Goal: Transaction & Acquisition: Purchase product/service

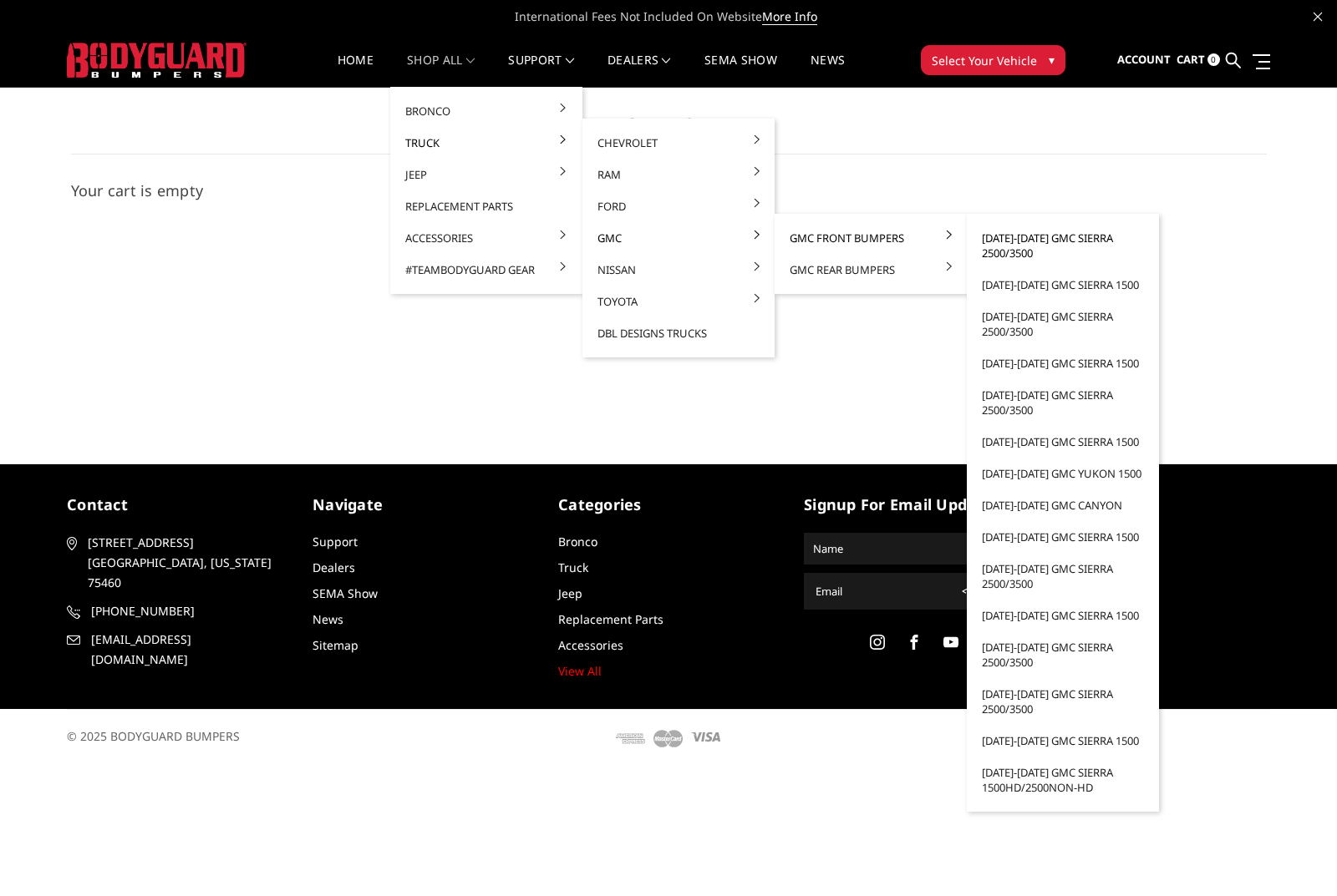
click at [1032, 243] on link "[DATE]-[DATE] GMC Sierra 2500/3500" at bounding box center [1063, 245] width 179 height 46
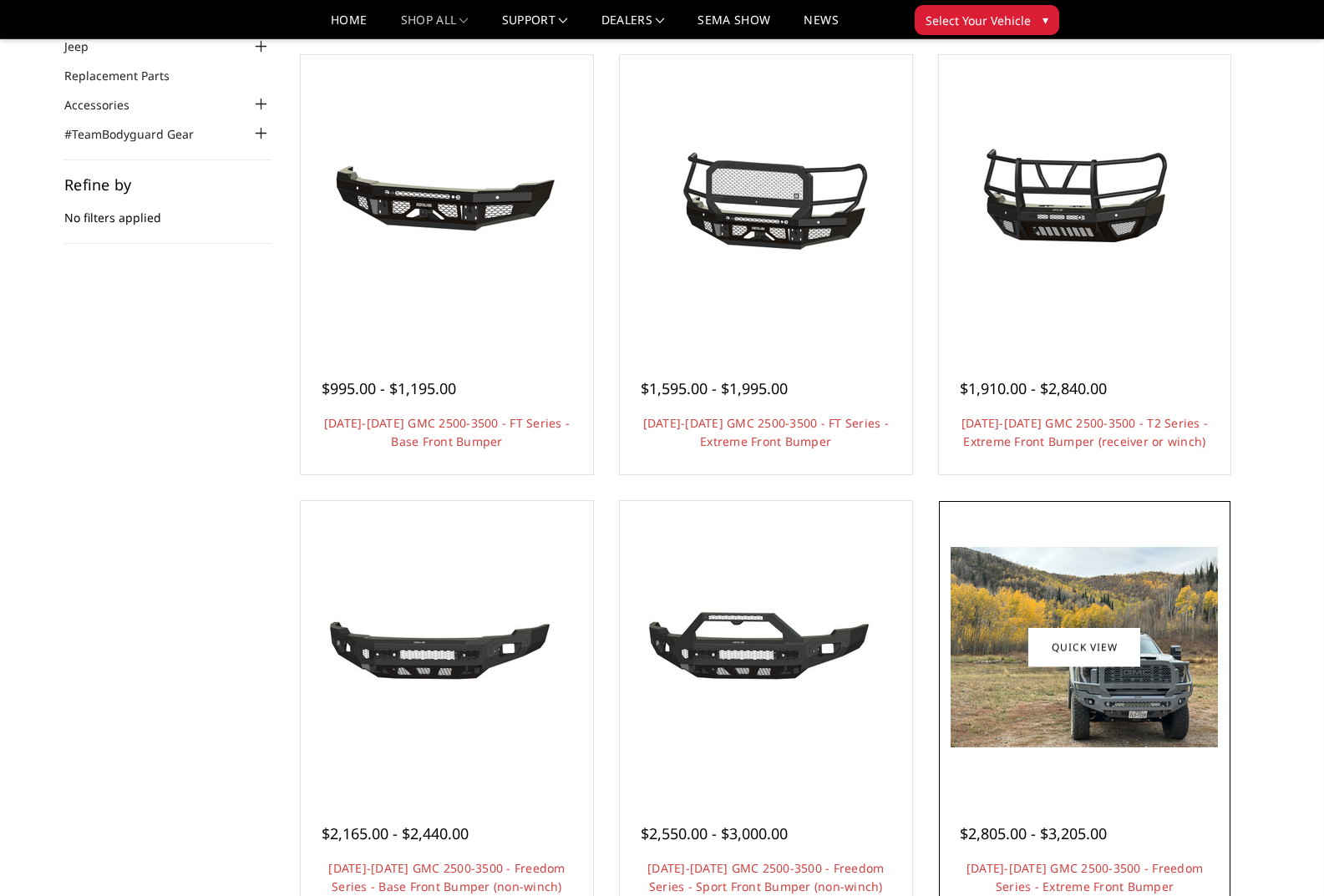
scroll to position [167, 0]
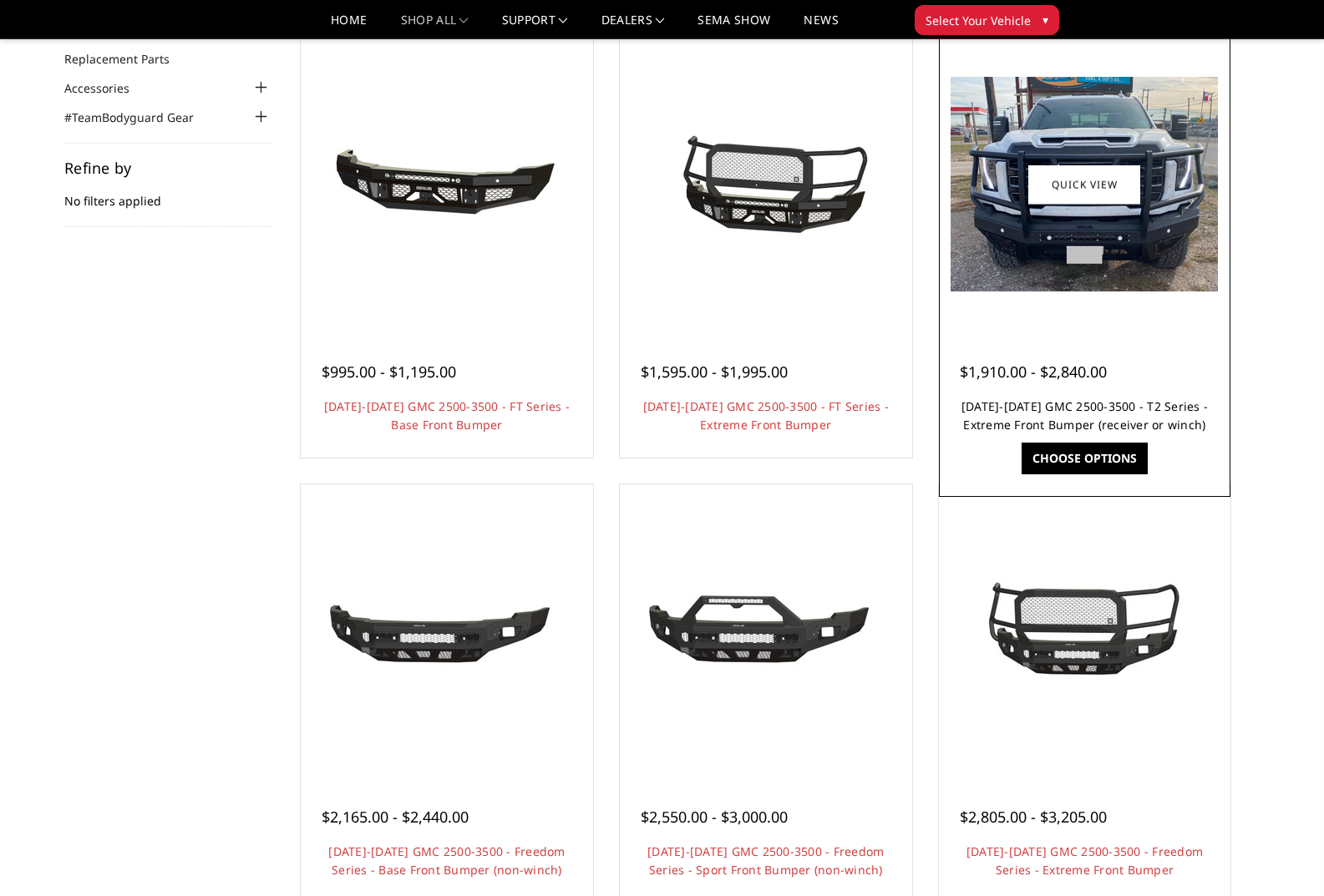
click at [1111, 420] on link "[DATE]-[DATE] GMC 2500-3500 - T2 Series - Extreme Front Bumper (receiver or win…" at bounding box center [1085, 416] width 246 height 34
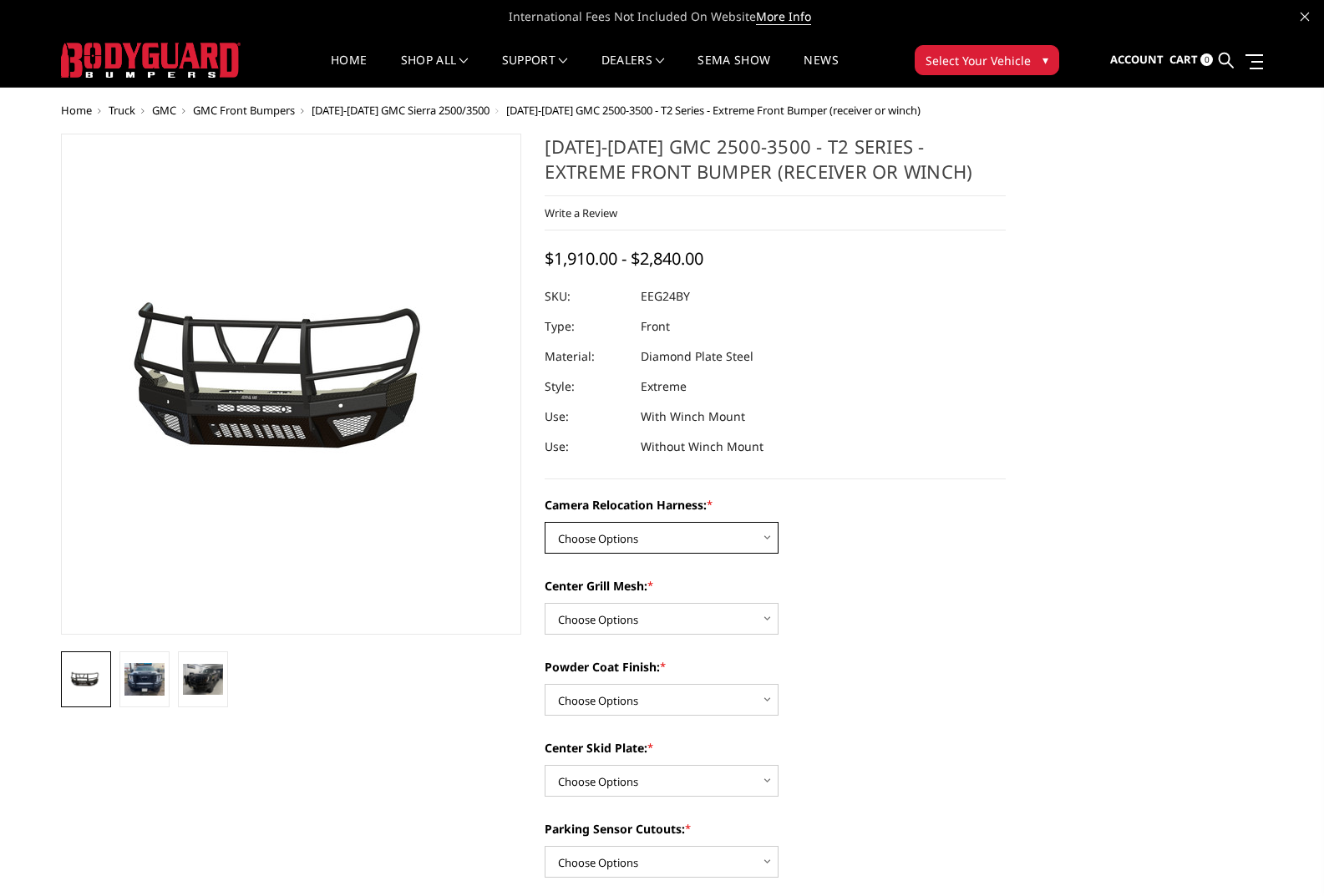
click at [709, 539] on select "Choose Options Without camera harness With camera harness" at bounding box center [662, 538] width 234 height 32
select select "3742"
click at [545, 522] on select "Choose Options Without camera harness With camera harness" at bounding box center [662, 538] width 234 height 32
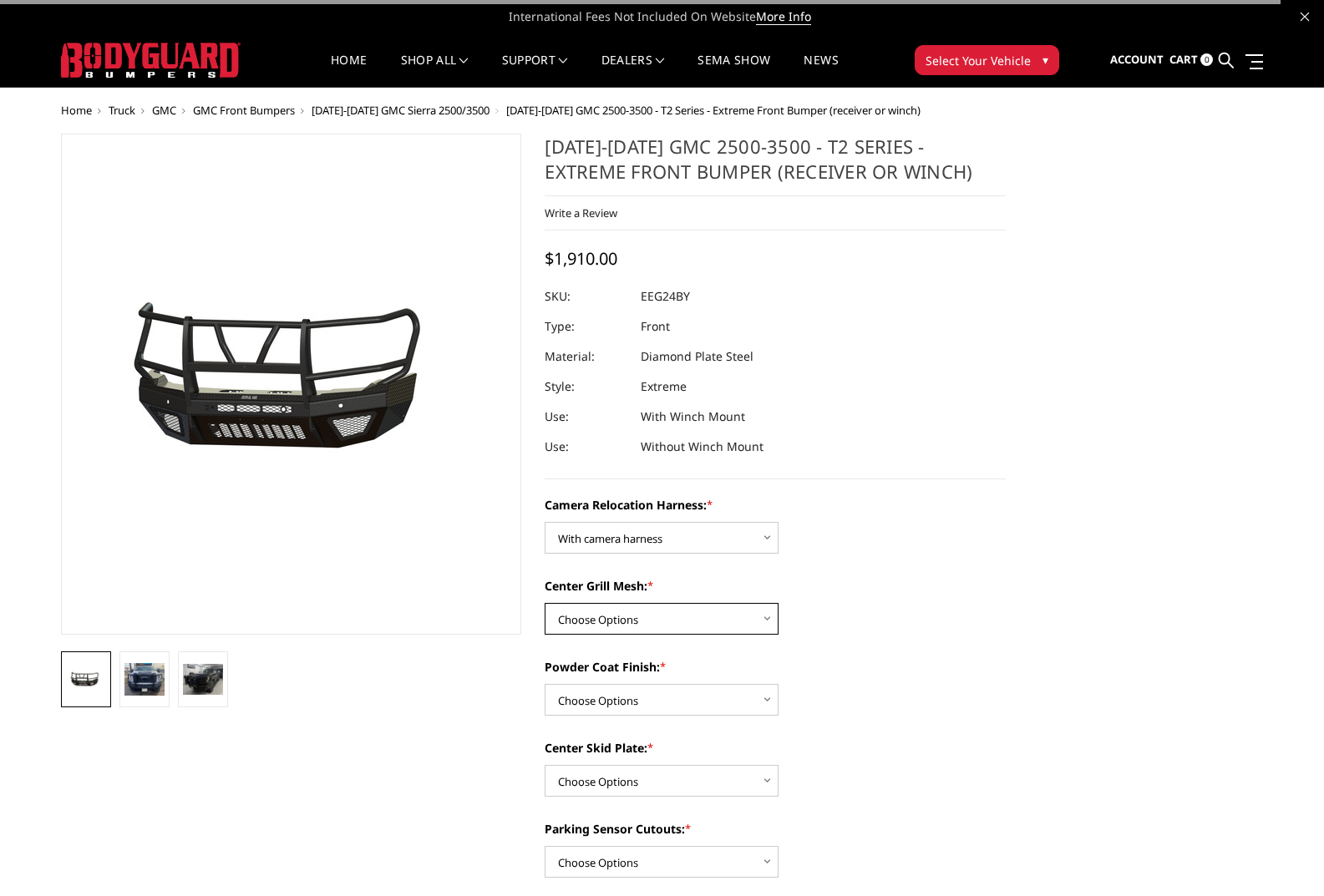
click at [708, 609] on select "Choose Options Without expanded metal With expanded metal" at bounding box center [662, 619] width 234 height 32
select select "3741"
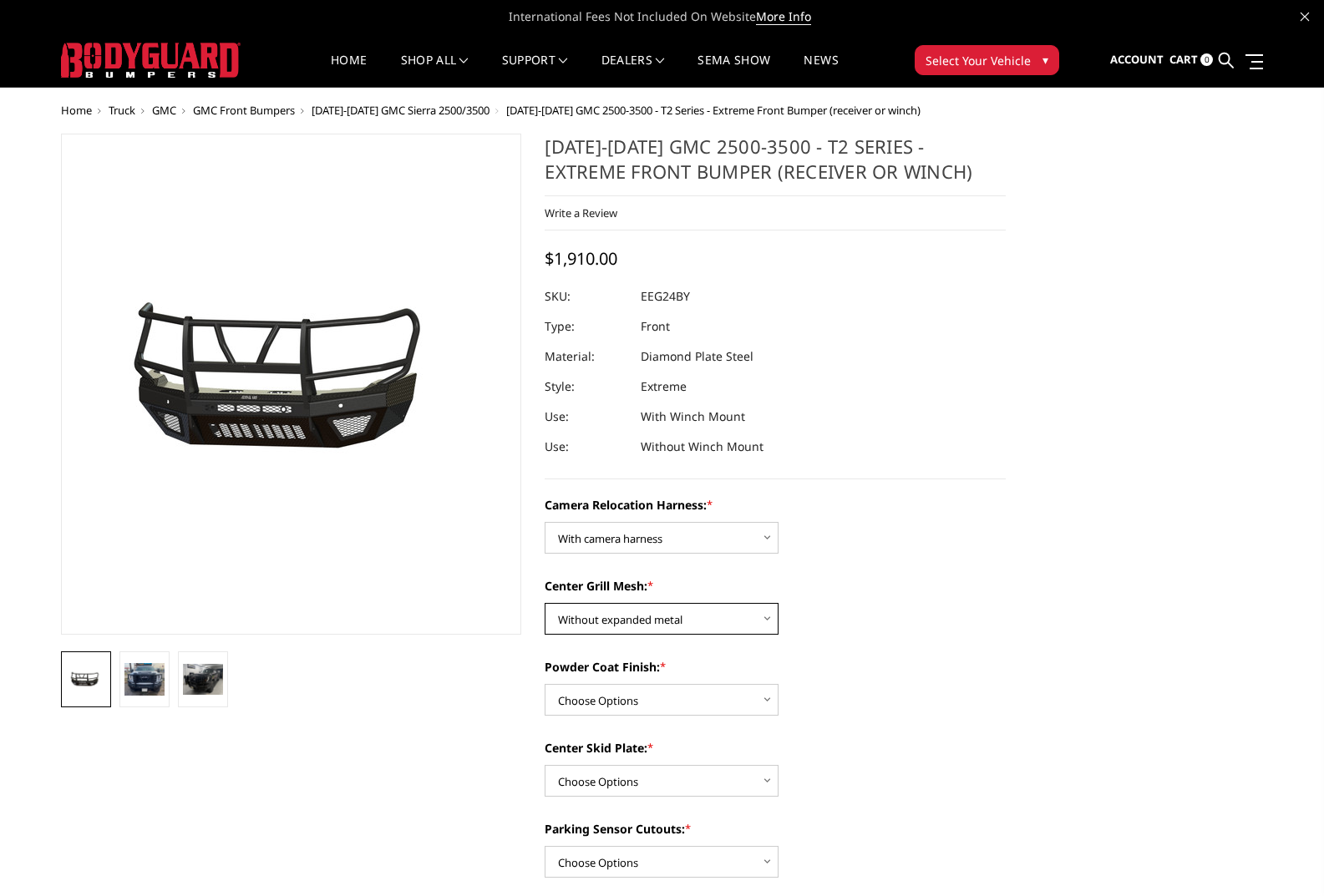
click at [545, 603] on select "Choose Options Without expanded metal With expanded metal" at bounding box center [662, 619] width 234 height 32
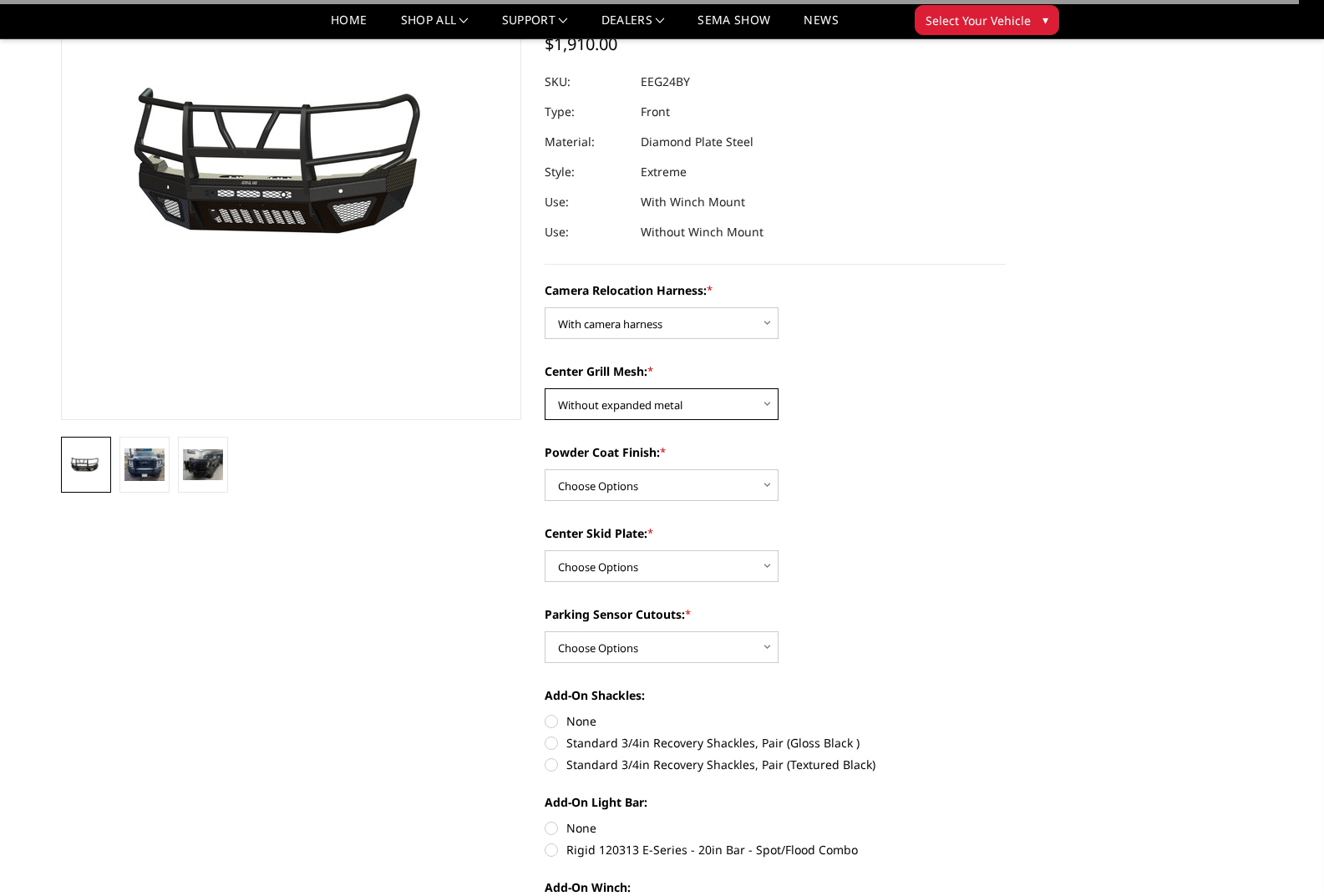
scroll to position [167, 0]
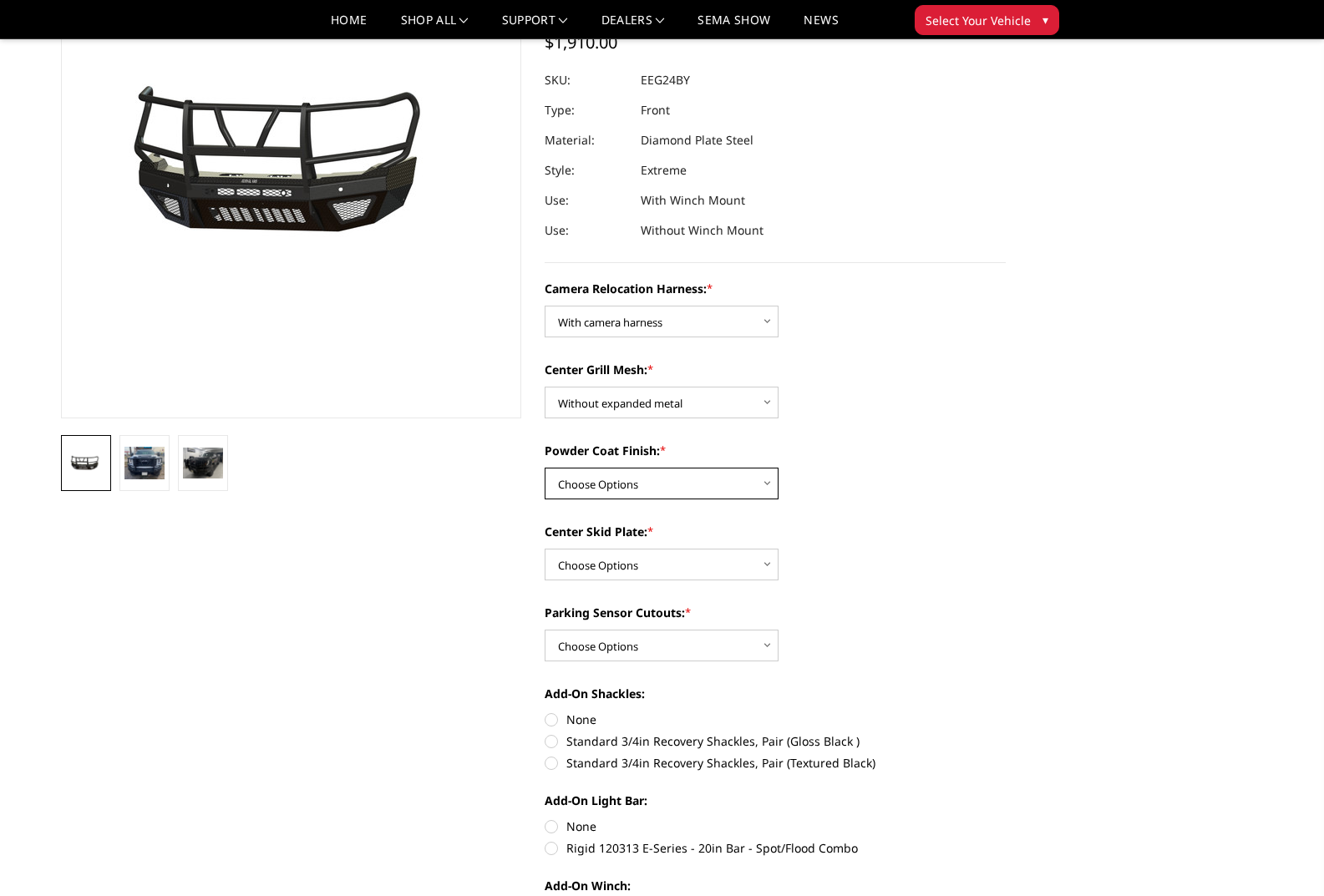
click at [690, 474] on select "Choose Options Textured Black Powder Coat Gloss Black Powder Coat Bare Metal" at bounding box center [662, 483] width 234 height 32
select select "3739"
click at [545, 467] on select "Choose Options Textured Black Powder Coat Gloss Black Powder Coat Bare Metal" at bounding box center [662, 483] width 234 height 32
click at [693, 565] on select "Choose Options Winch Mount Skid Plate Standard Skid Plate (included) 2" Receive…" at bounding box center [662, 565] width 234 height 32
select select "3734"
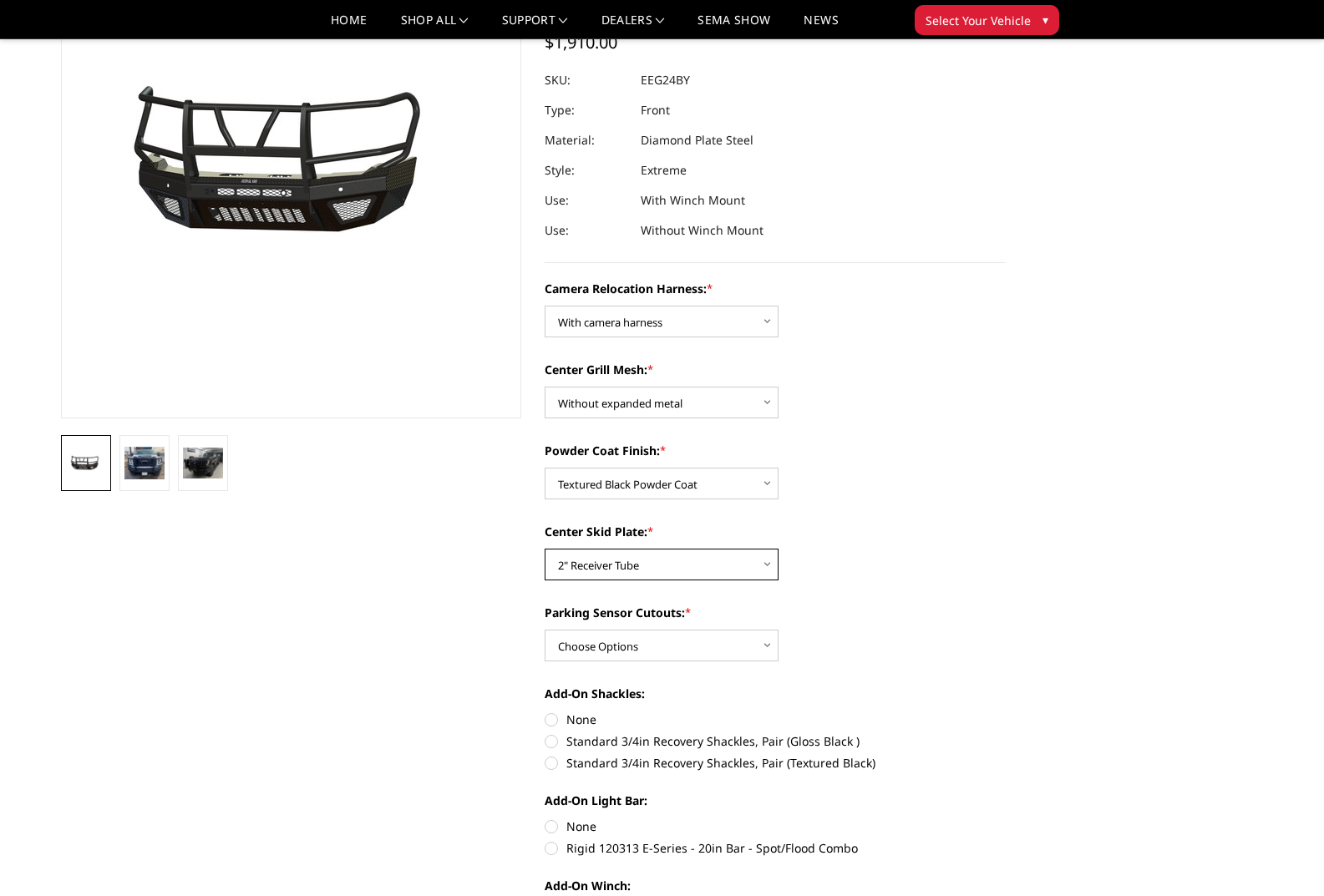
click at [545, 549] on select "Choose Options Winch Mount Skid Plate Standard Skid Plate (included) 2" Receive…" at bounding box center [662, 565] width 234 height 32
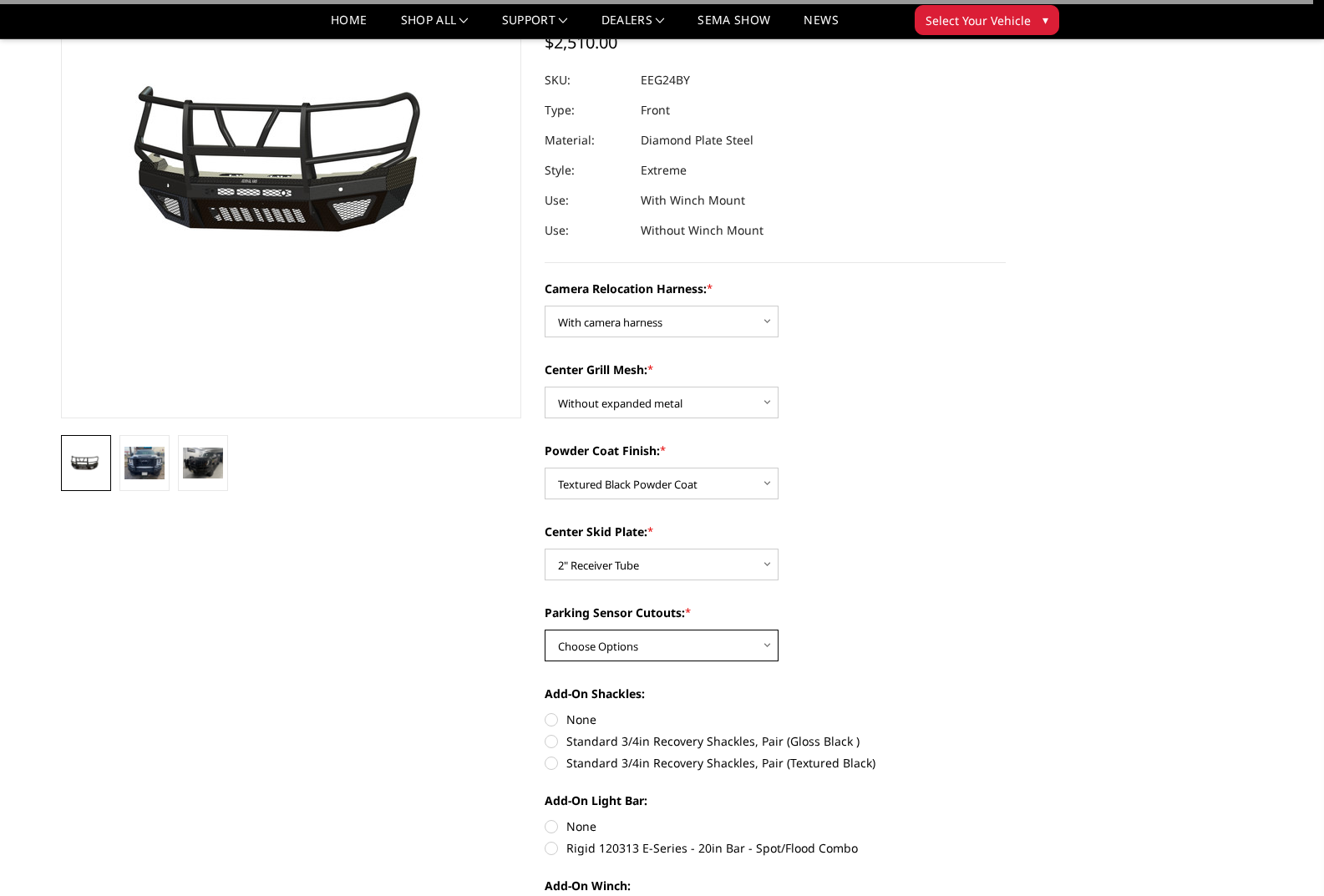
click at [672, 647] on select "Choose Options Yes - With Parking Sensor Cutouts" at bounding box center [662, 646] width 234 height 32
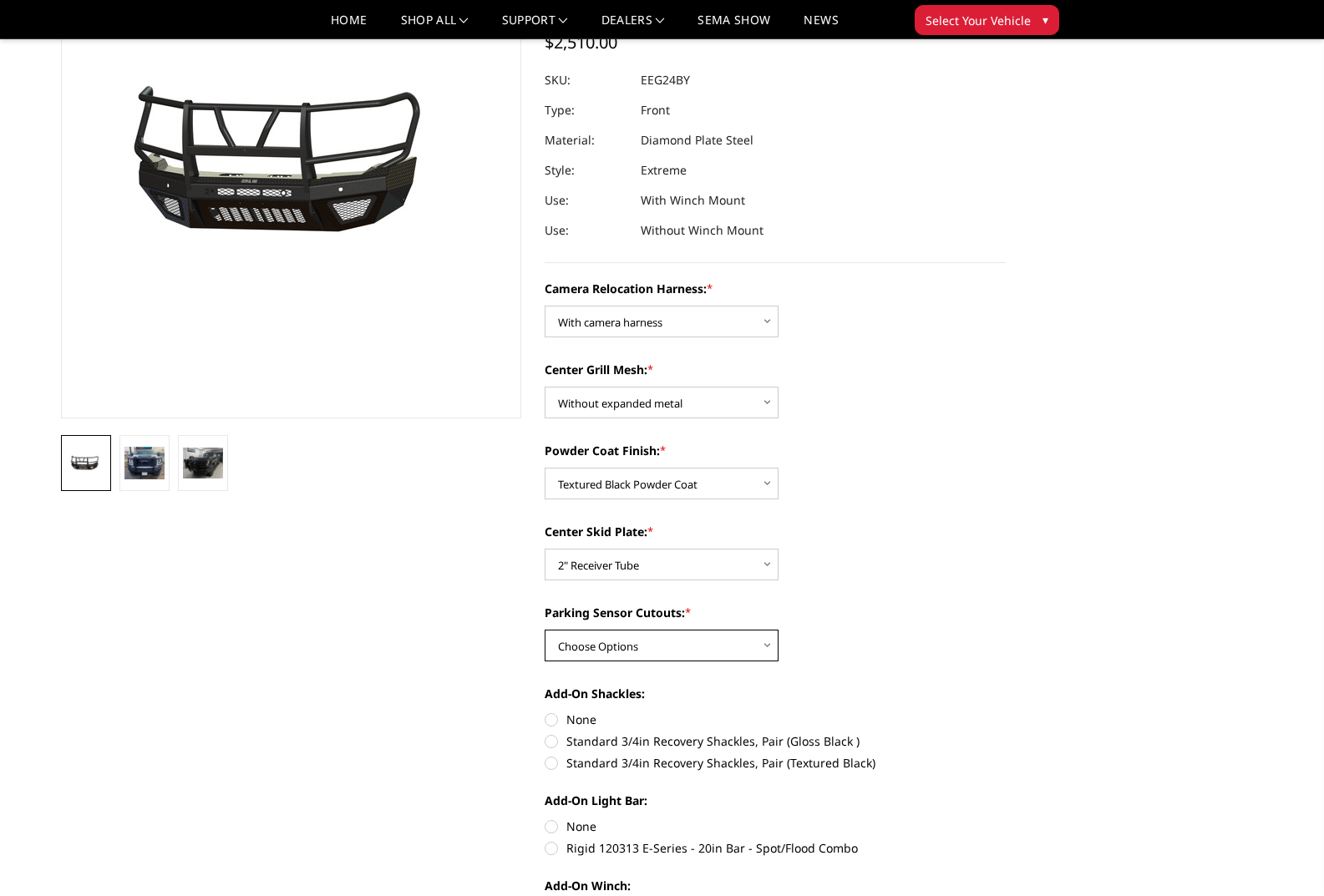
select select "3733"
click at [545, 630] on select "Choose Options Yes - With Parking Sensor Cutouts" at bounding box center [662, 646] width 234 height 32
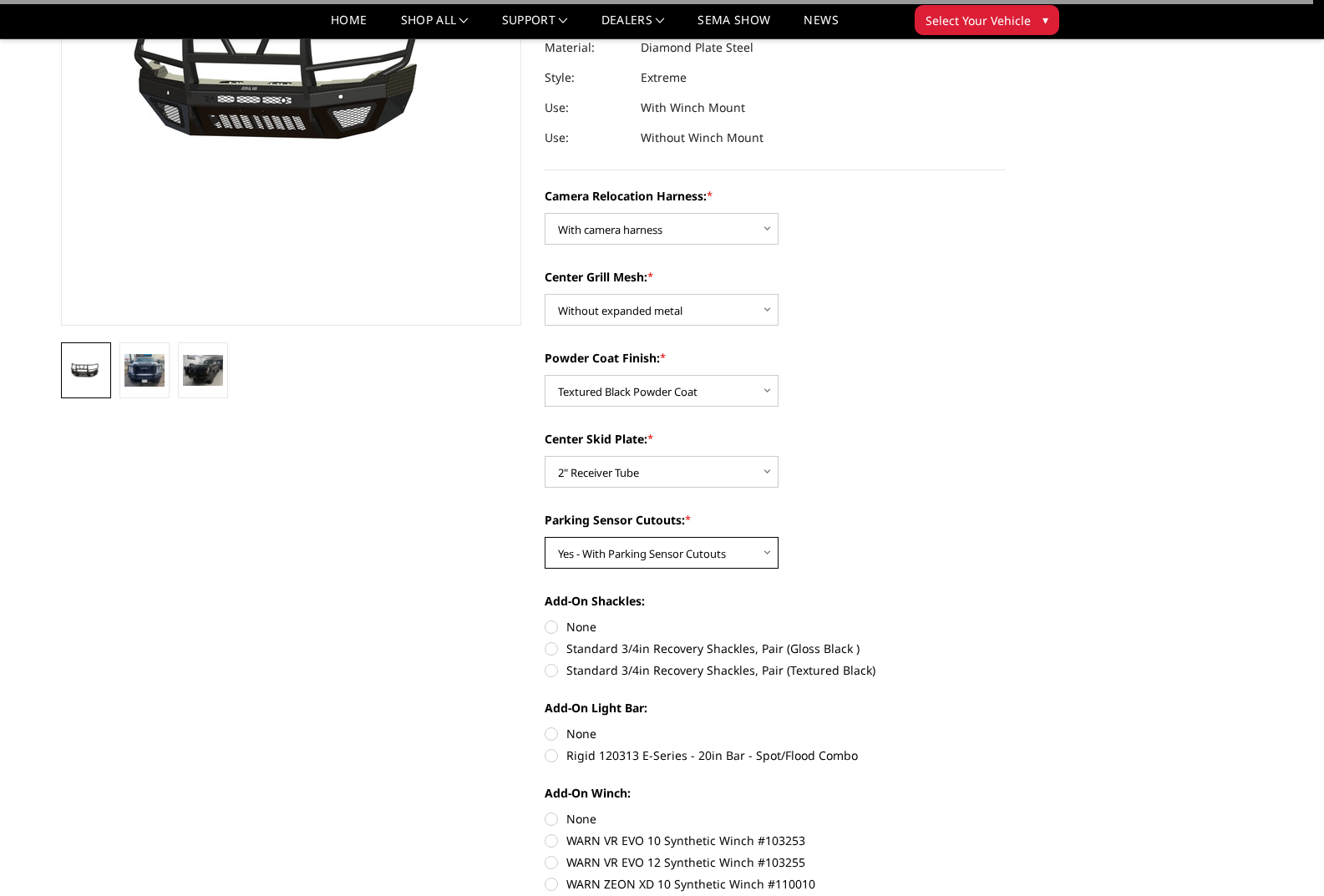
scroll to position [334, 0]
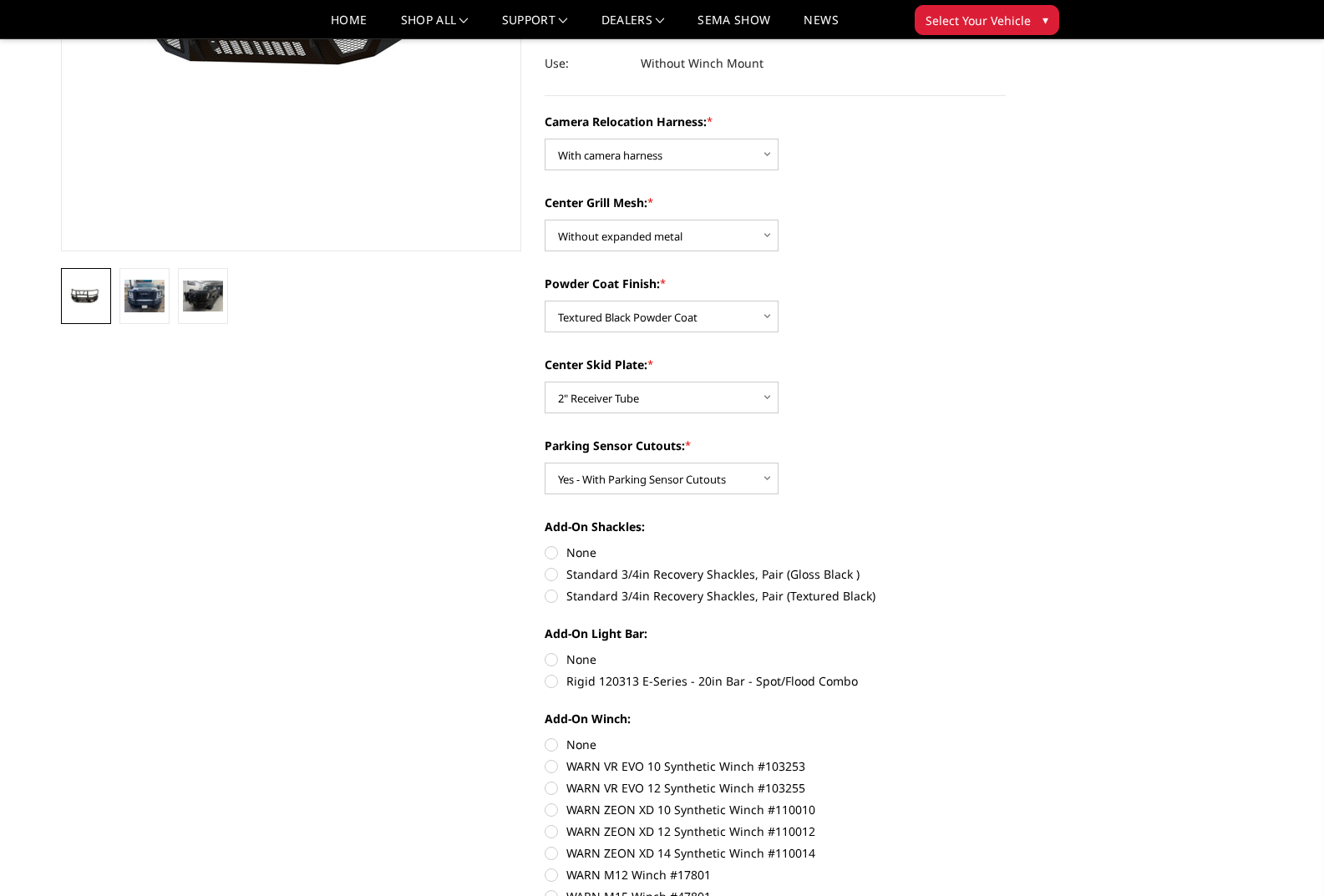
click at [552, 553] on label "None" at bounding box center [776, 553] width 461 height 17
click at [546, 545] on input "None" at bounding box center [545, 544] width 1 height 1
radio input "true"
click at [556, 680] on label "Rigid 120313 E-Series - 20in Bar - Spot/Flood Combo" at bounding box center [776, 681] width 461 height 17
click at [1005, 652] on input "Rigid 120313 E-Series - 20in Bar - Spot/Flood Combo" at bounding box center [1005, 651] width 1 height 1
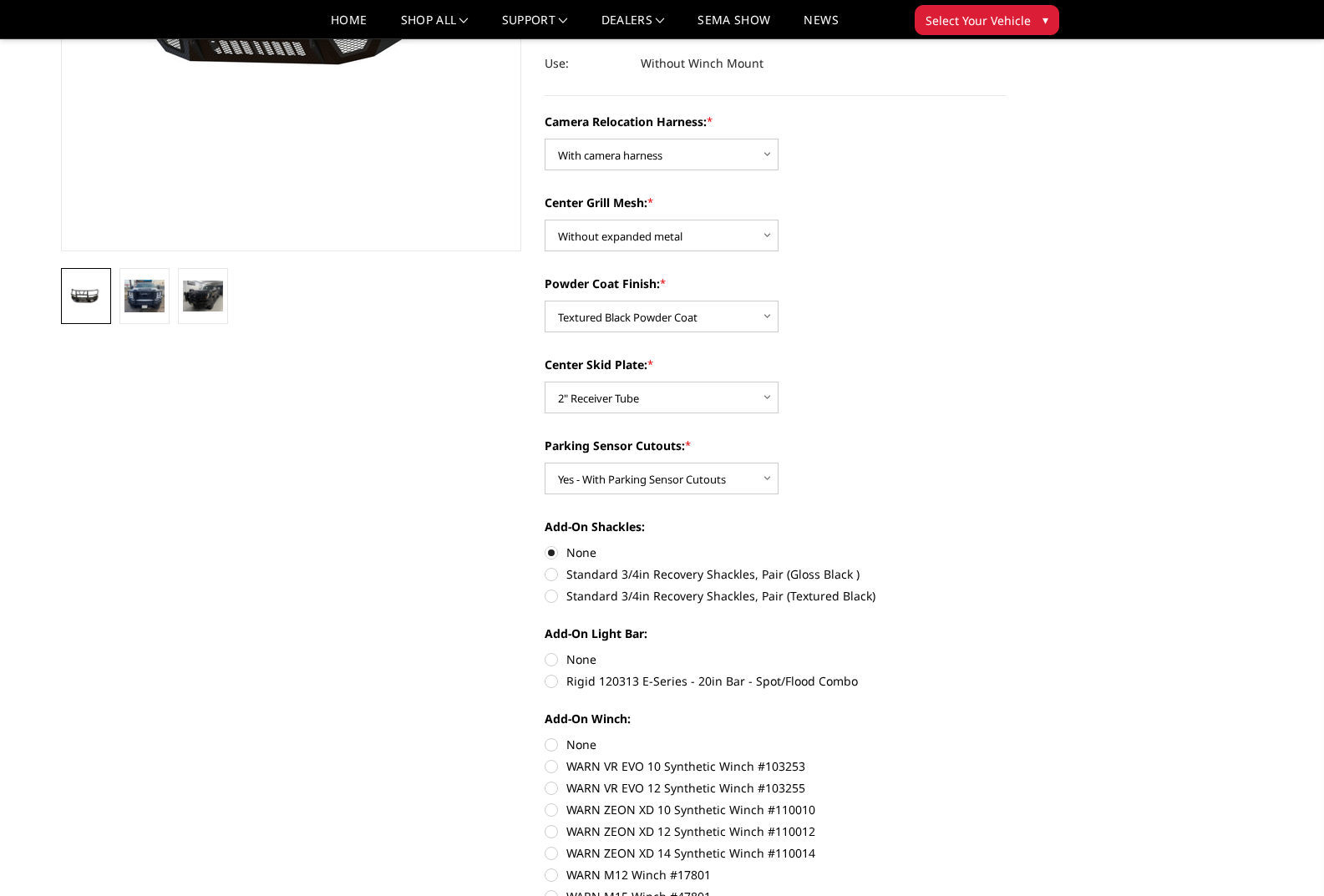
radio input "true"
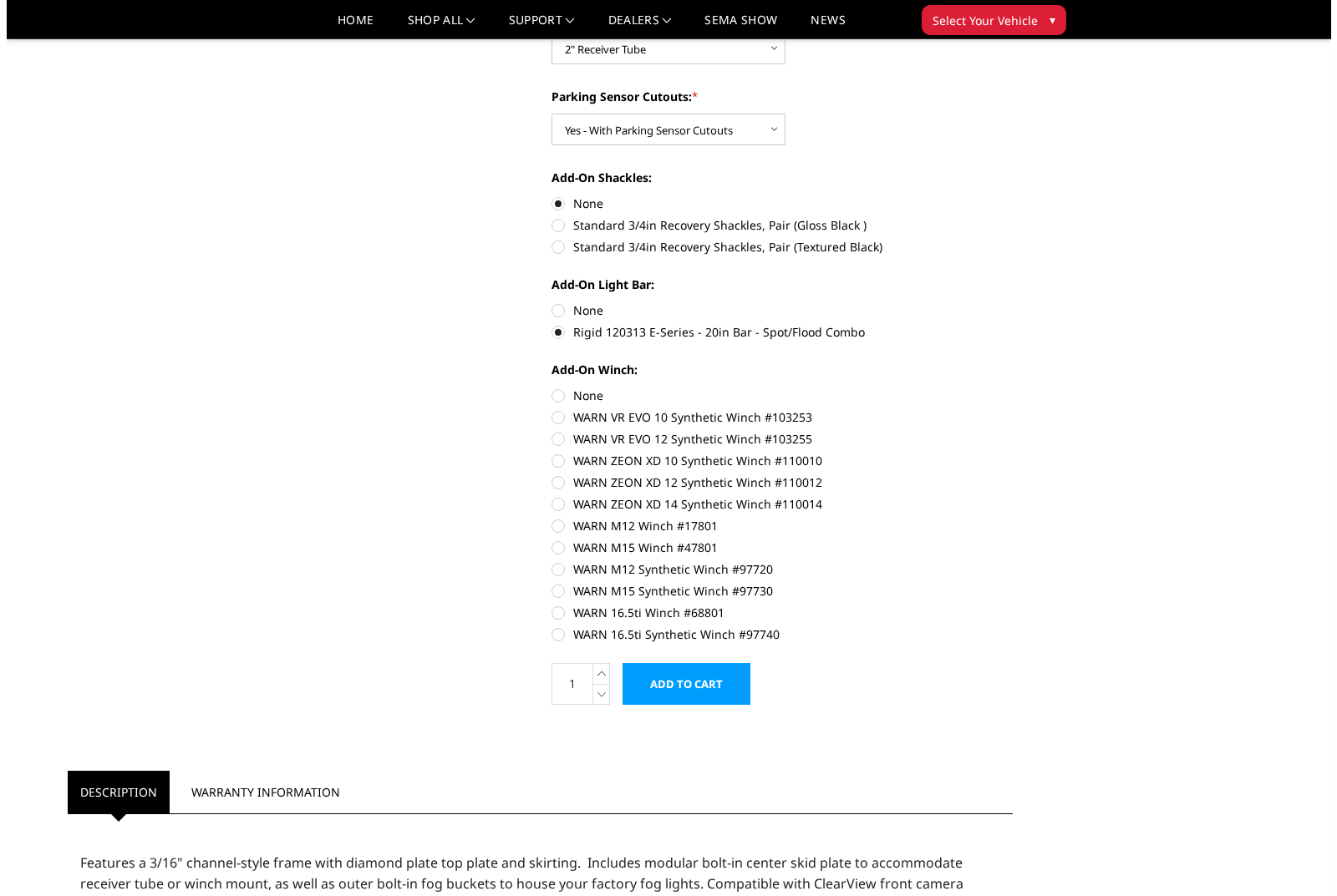
scroll to position [751, 0]
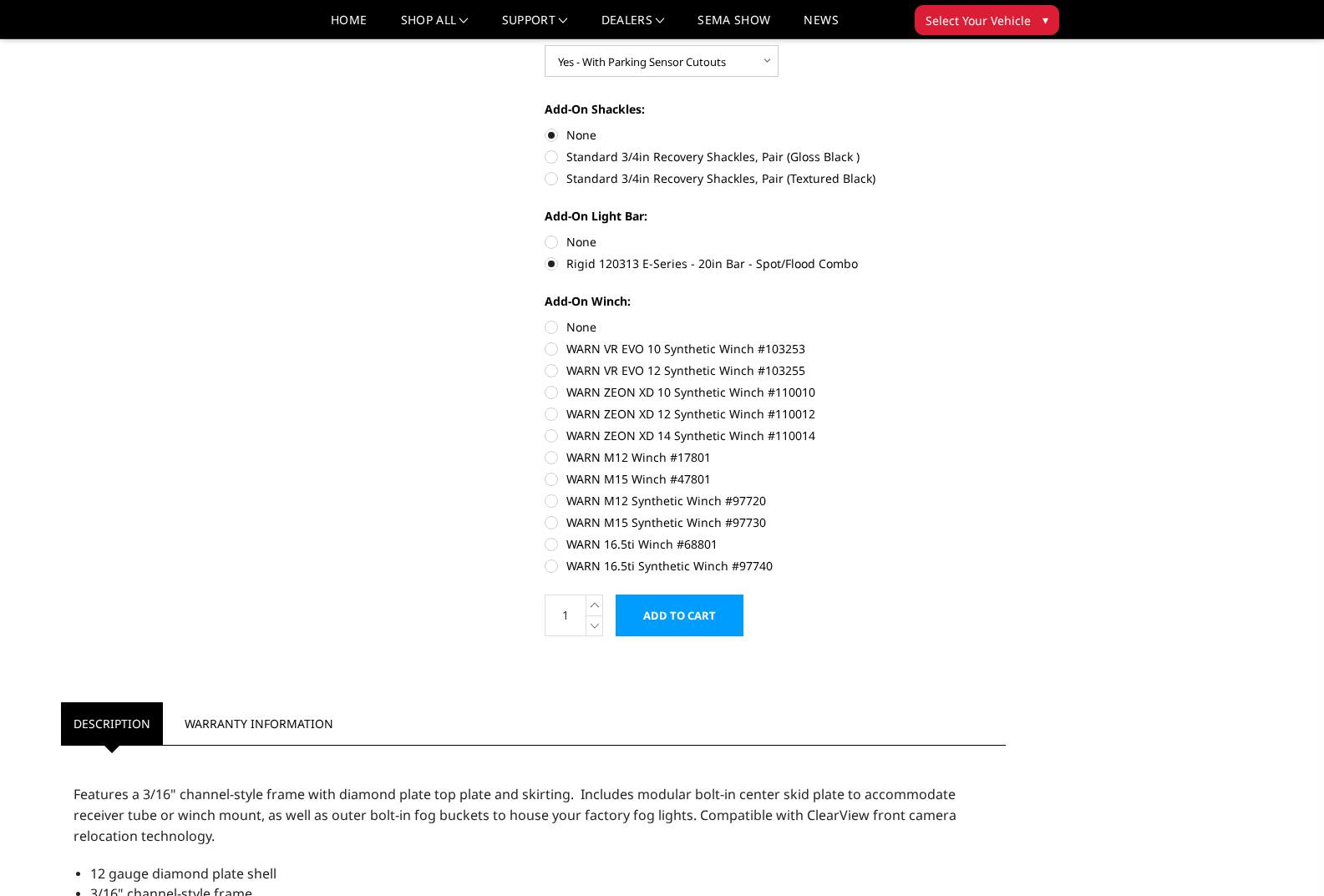
click at [677, 615] on input "Add to Cart" at bounding box center [679, 615] width 127 height 42
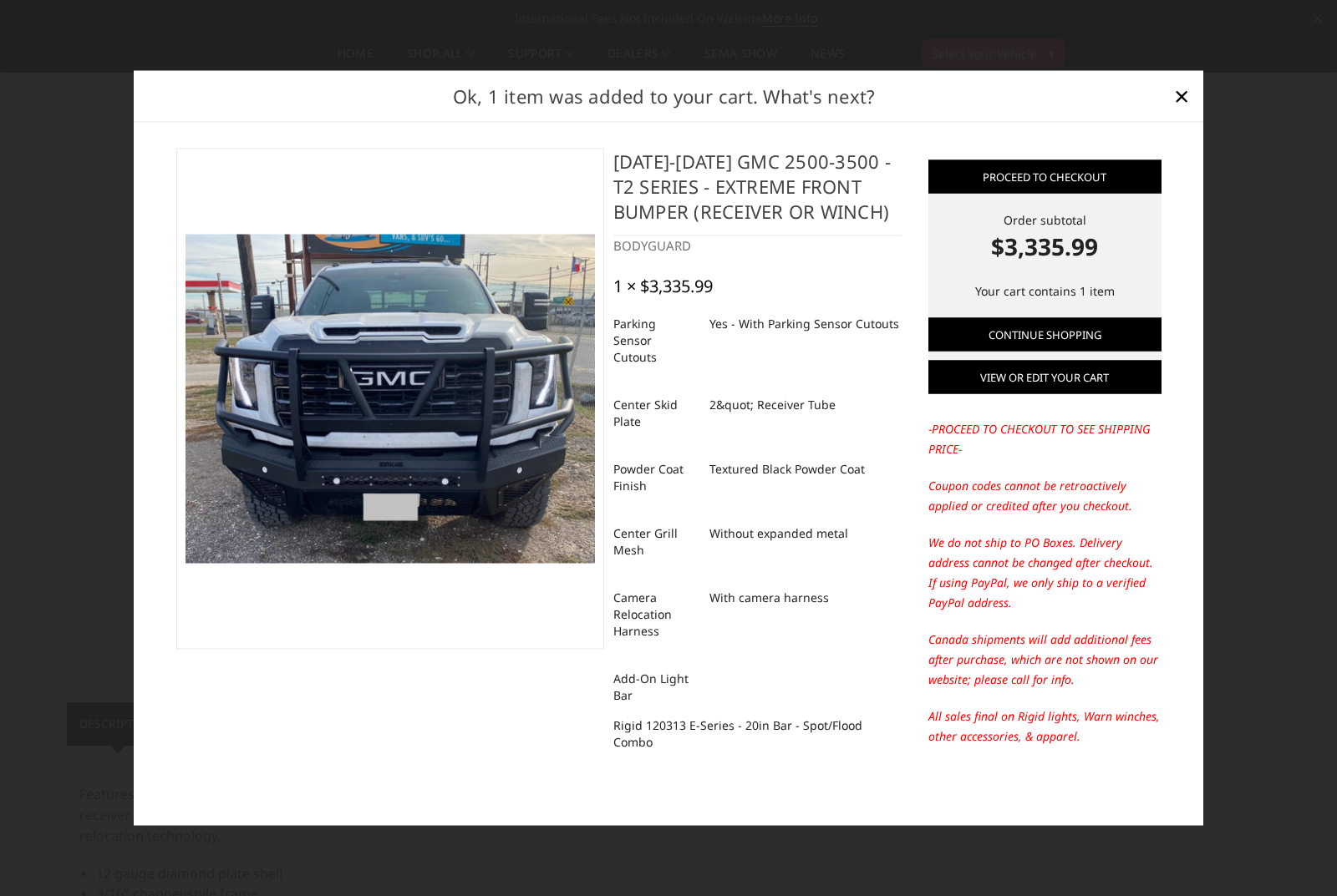
drag, startPoint x: 1062, startPoint y: 375, endPoint x: 1088, endPoint y: 391, distance: 30.5
click at [1062, 375] on link "View or edit your cart" at bounding box center [1044, 376] width 233 height 34
